Goal: Find specific page/section: Find specific page/section

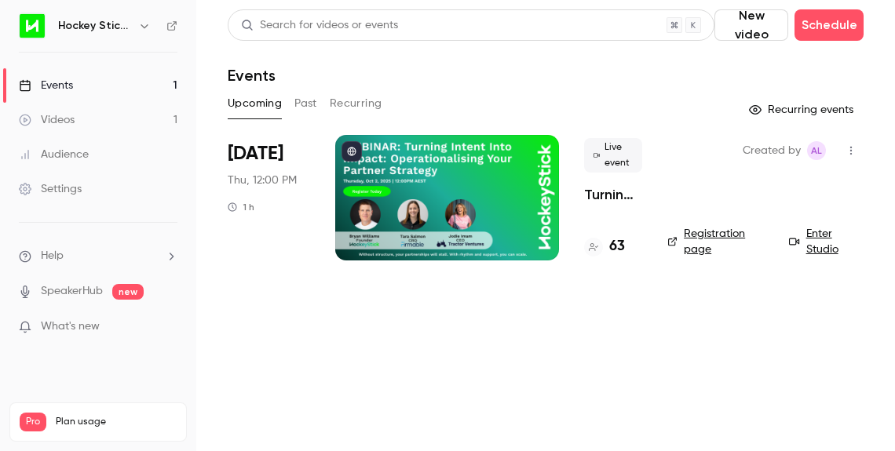
click at [94, 92] on link "Events 1" at bounding box center [98, 85] width 196 height 35
